Goal: Task Accomplishment & Management: Manage account settings

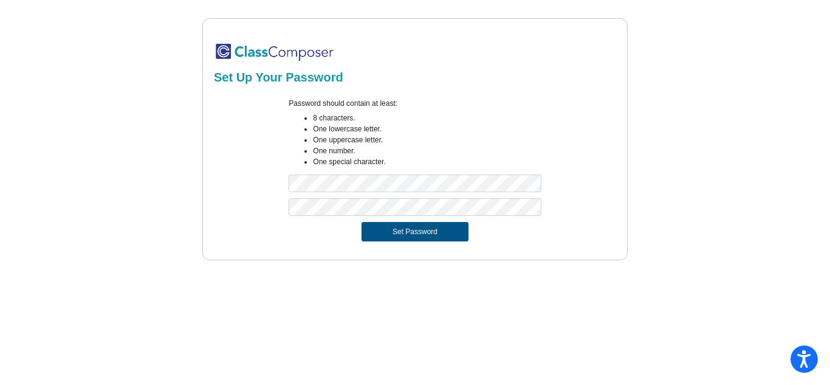
click at [419, 236] on button "Set Password" at bounding box center [415, 231] width 107 height 19
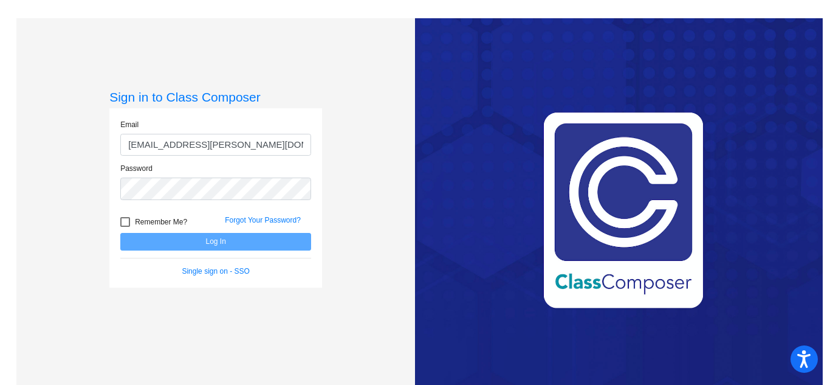
type input "[EMAIL_ADDRESS][PERSON_NAME][DOMAIN_NAME]"
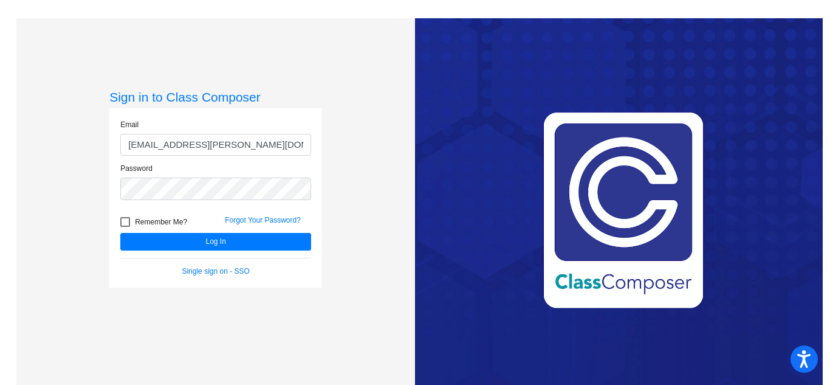
click at [170, 216] on span "Remember Me?" at bounding box center [161, 222] width 52 height 15
click at [125, 227] on input "Remember Me?" at bounding box center [125, 227] width 1 height 1
checkbox input "true"
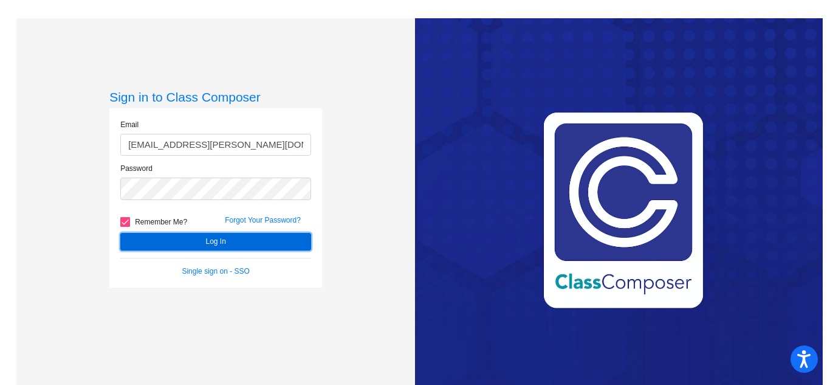
click at [190, 235] on button "Log In" at bounding box center [215, 242] width 191 height 18
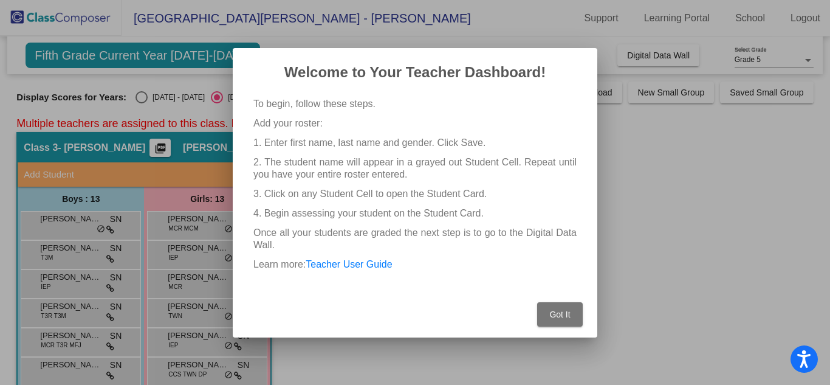
click at [565, 310] on span "Got It" at bounding box center [559, 314] width 21 height 10
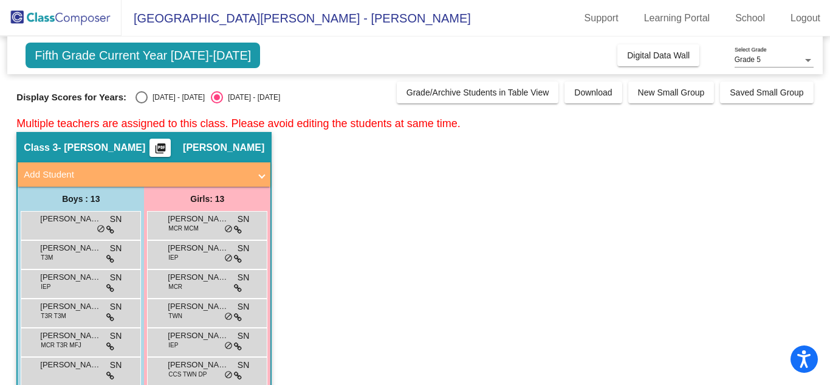
click at [167, 148] on mat-icon "picture_as_pdf" at bounding box center [160, 150] width 15 height 17
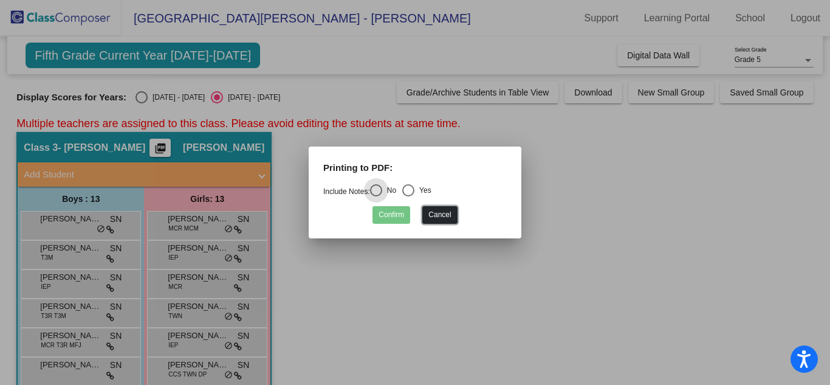
click at [452, 216] on button "Cancel" at bounding box center [439, 215] width 35 height 18
